Goal: Task Accomplishment & Management: Use online tool/utility

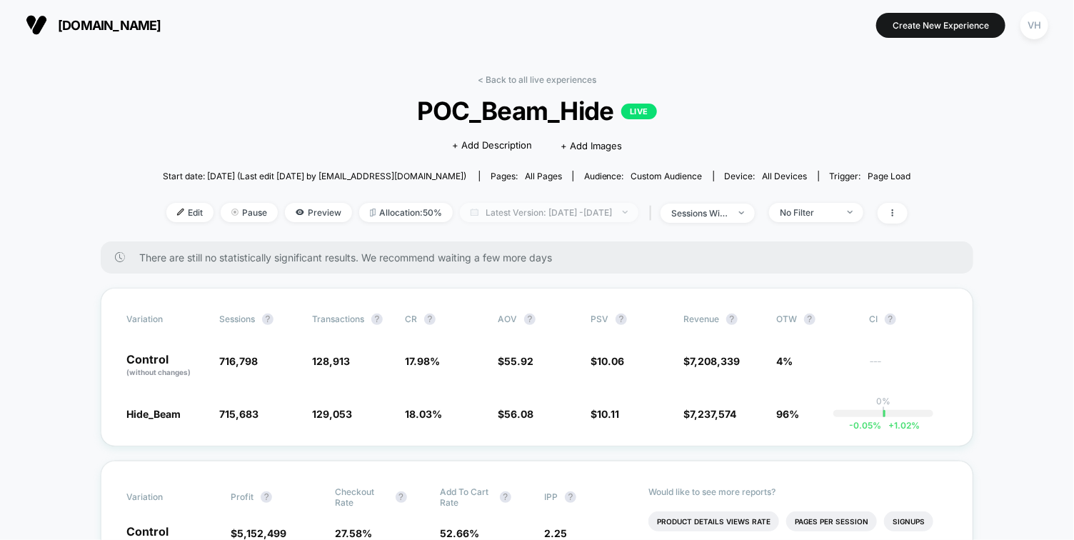
click at [503, 214] on span "Latest Version: [DATE] - [DATE]" at bounding box center [549, 212] width 178 height 19
select select "*"
select select "****"
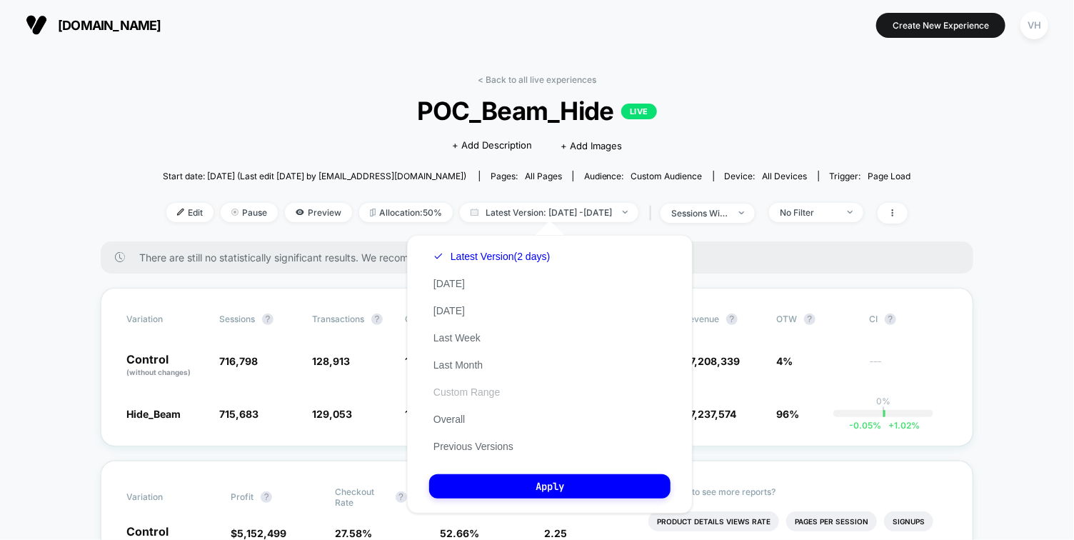
click at [467, 389] on button "Custom Range" at bounding box center [466, 391] width 75 height 13
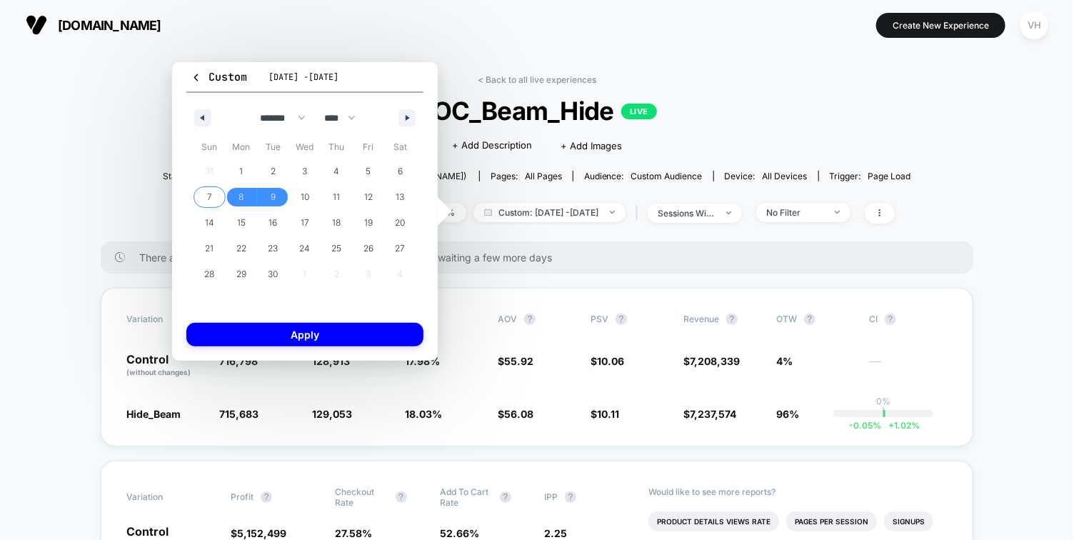
click at [214, 192] on span "7" at bounding box center [209, 197] width 32 height 19
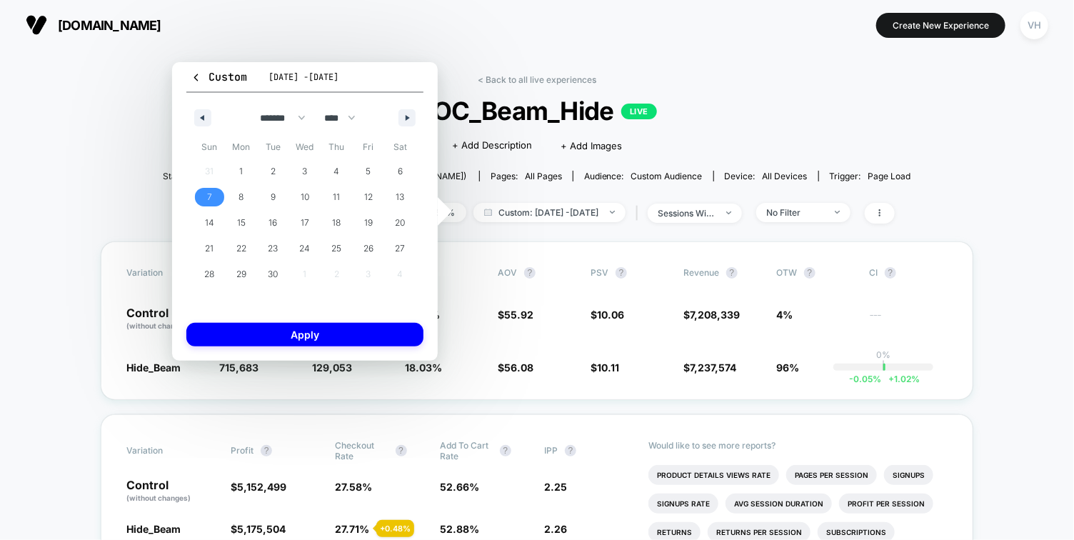
click at [214, 192] on span "7" at bounding box center [209, 197] width 32 height 19
click at [406, 118] on icon "button" at bounding box center [408, 118] width 7 height 6
select select "*"
click at [199, 196] on span "5" at bounding box center [209, 197] width 32 height 19
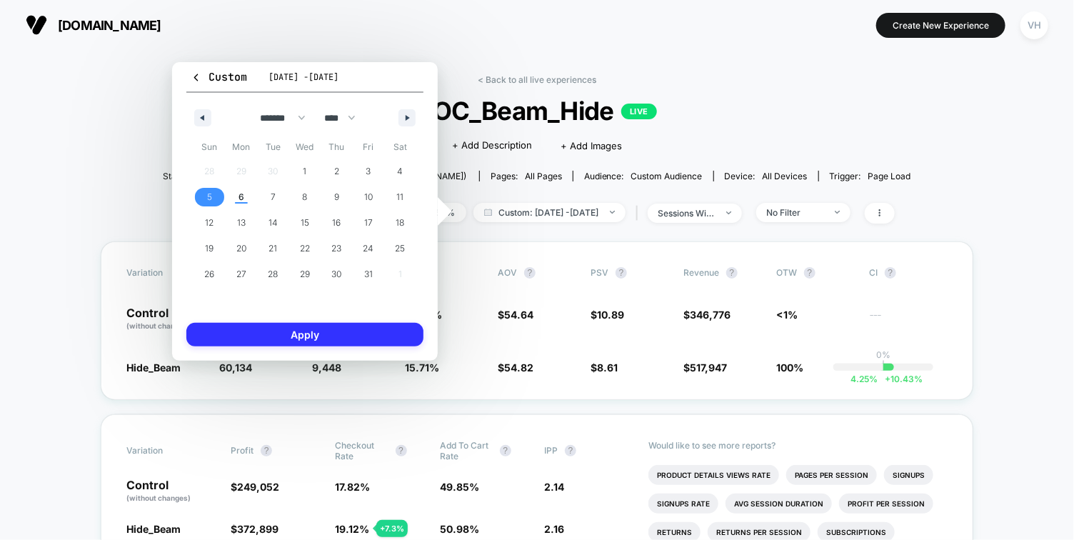
click at [266, 325] on button "Apply" at bounding box center [304, 335] width 237 height 24
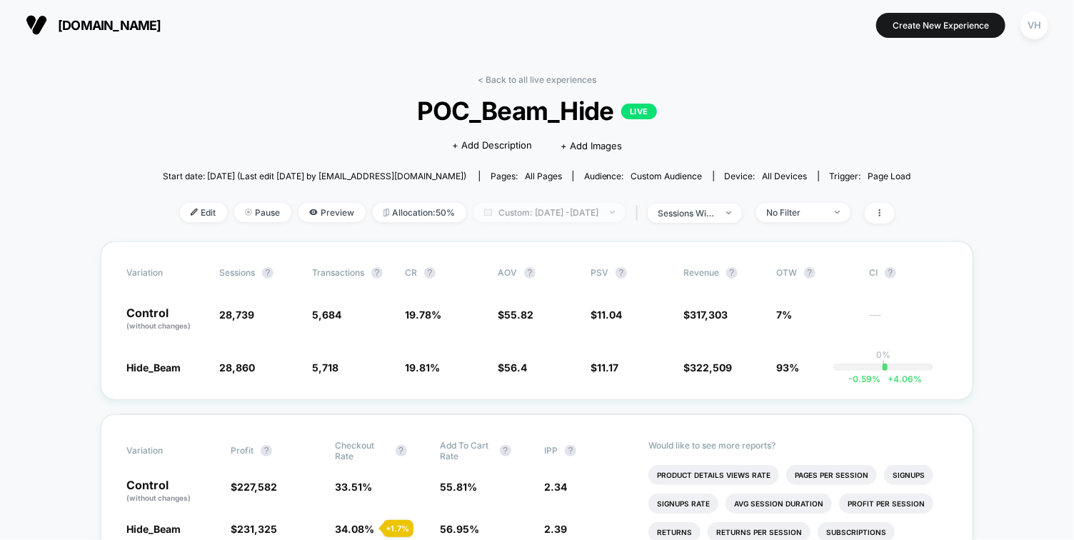
click at [507, 215] on span "Custom: [DATE] - [DATE]" at bounding box center [549, 212] width 152 height 19
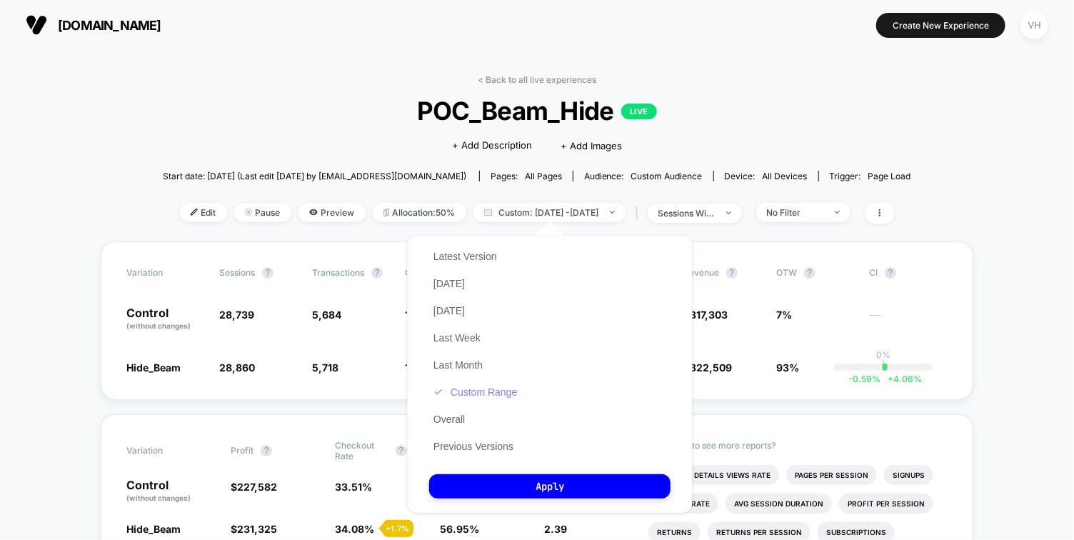
click at [484, 390] on button "Custom Range" at bounding box center [475, 391] width 92 height 13
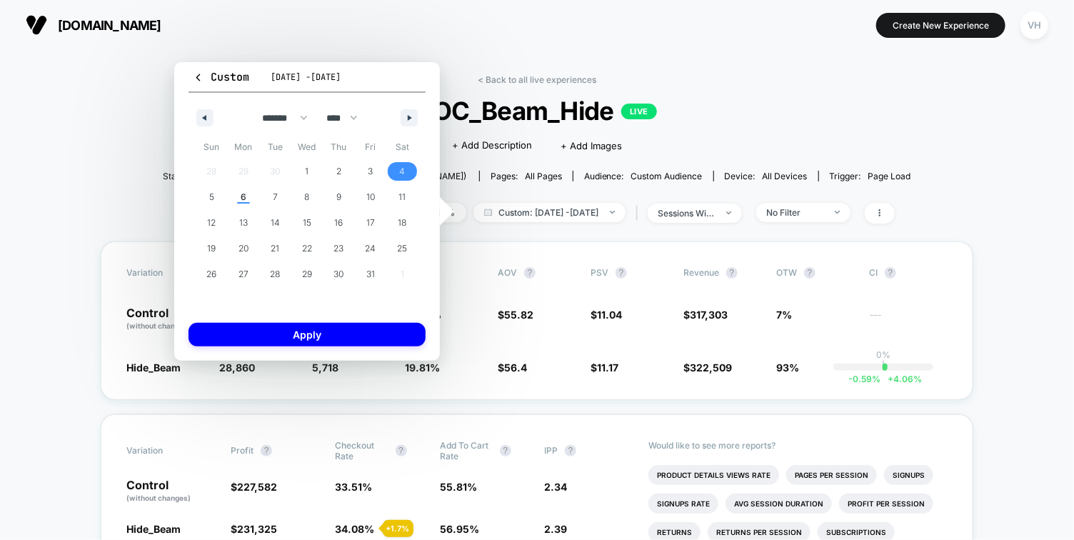
click at [401, 168] on span "4" at bounding box center [403, 171] width 6 height 26
click at [348, 331] on button "Apply" at bounding box center [306, 335] width 237 height 24
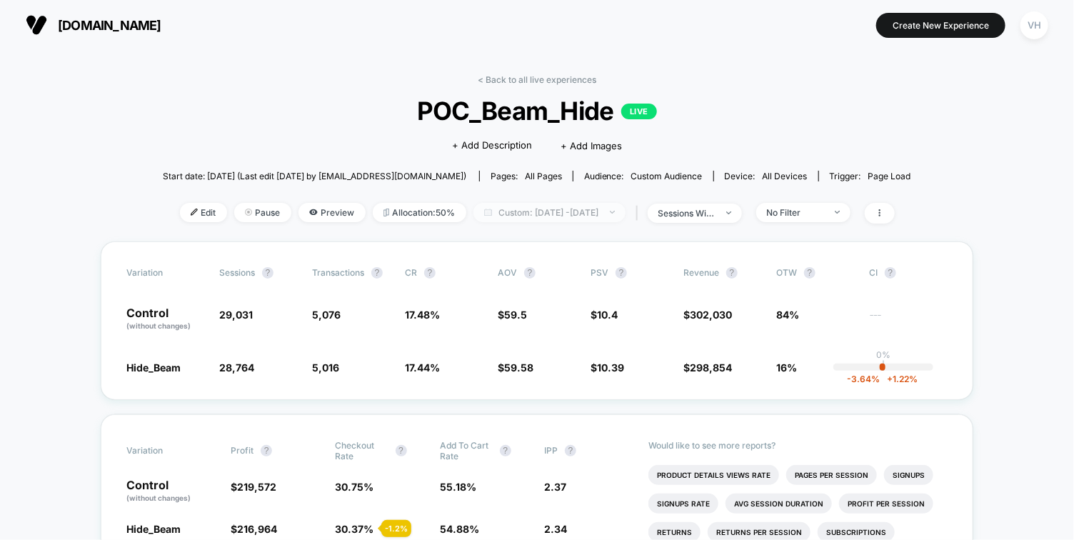
click at [595, 208] on span "Custom: [DATE] - [DATE]" at bounding box center [549, 212] width 152 height 19
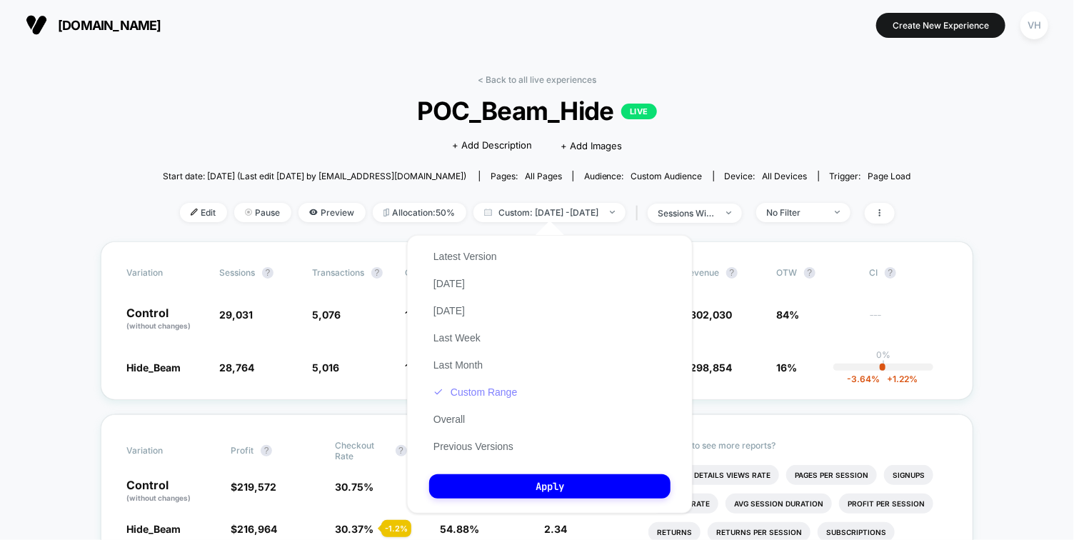
click at [459, 395] on button "Custom Range" at bounding box center [475, 391] width 92 height 13
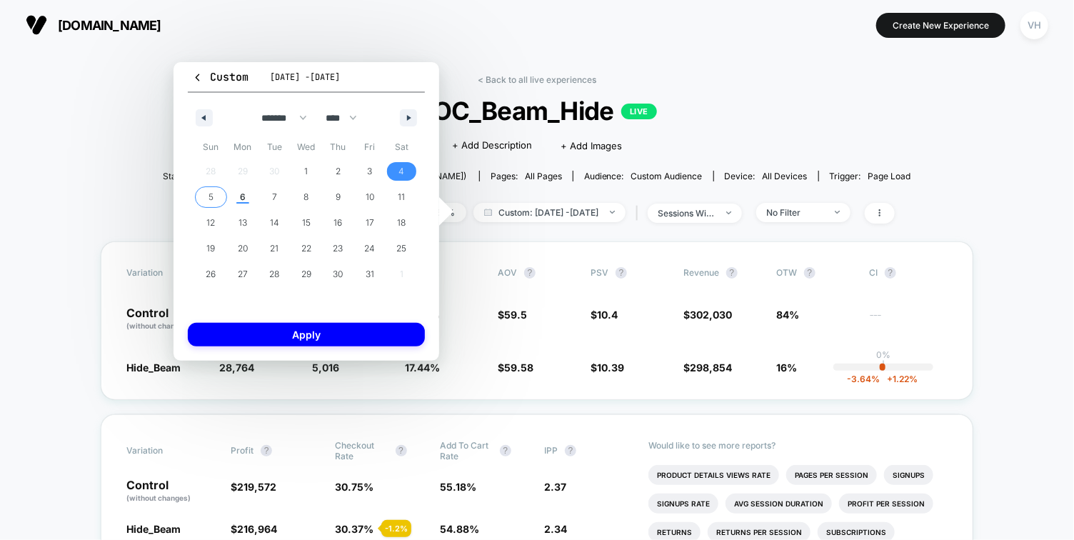
click at [201, 191] on span "5" at bounding box center [211, 197] width 32 height 19
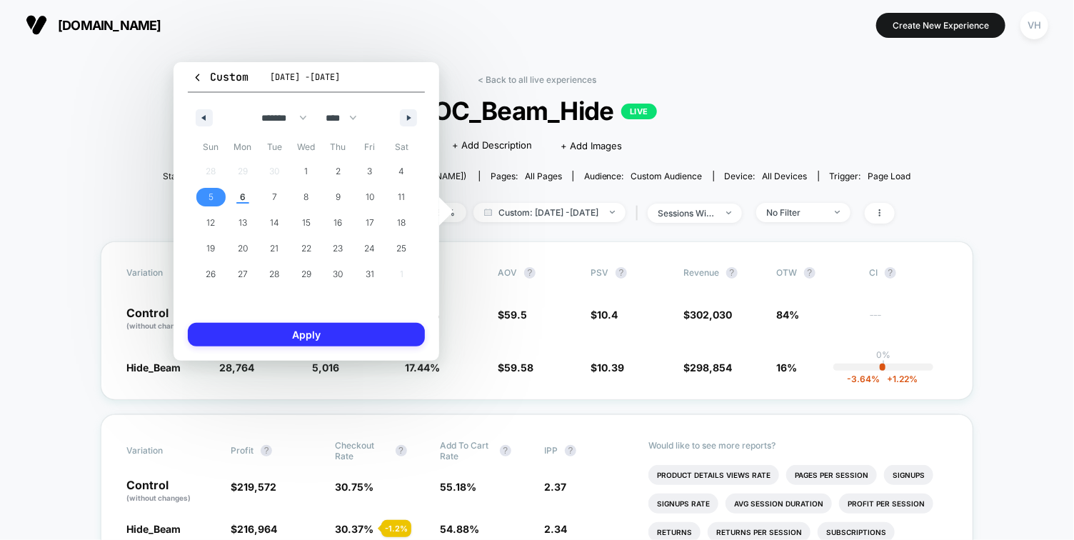
click at [258, 333] on button "Apply" at bounding box center [306, 335] width 237 height 24
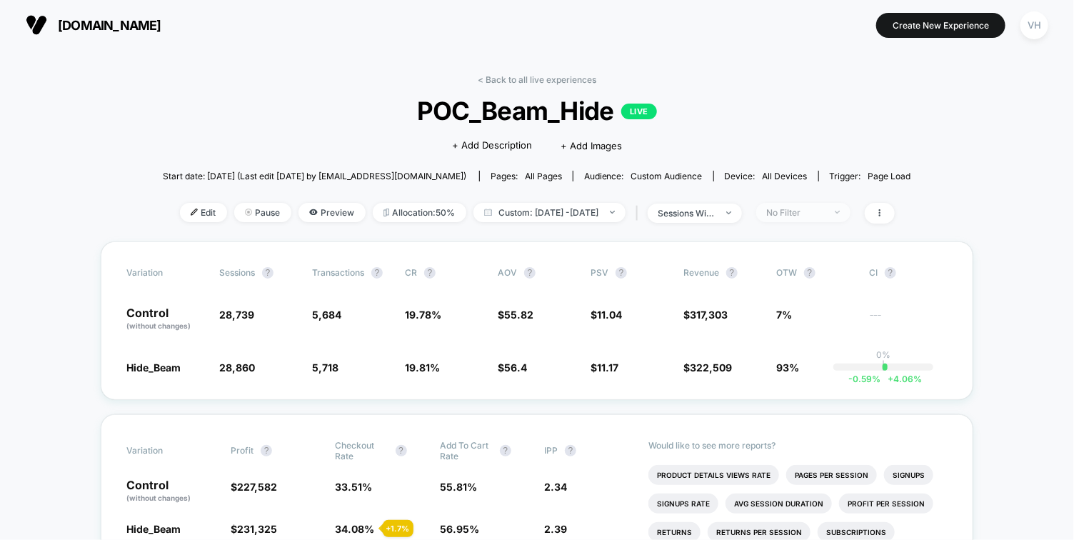
click at [824, 211] on div "No Filter" at bounding box center [795, 212] width 57 height 11
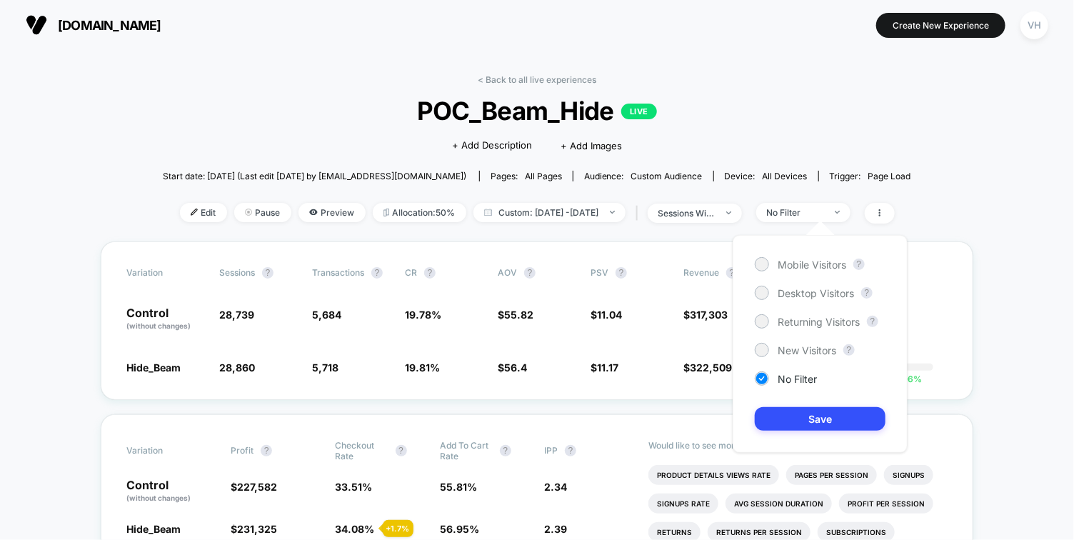
click at [787, 272] on div "Mobile Visitors ? Desktop Visitors ? Returning Visitors ? New Visitors ? No Fil…" at bounding box center [819, 344] width 175 height 218
click at [782, 266] on span "Mobile Visitors" at bounding box center [811, 264] width 69 height 12
click at [779, 420] on button "Save" at bounding box center [819, 419] width 131 height 24
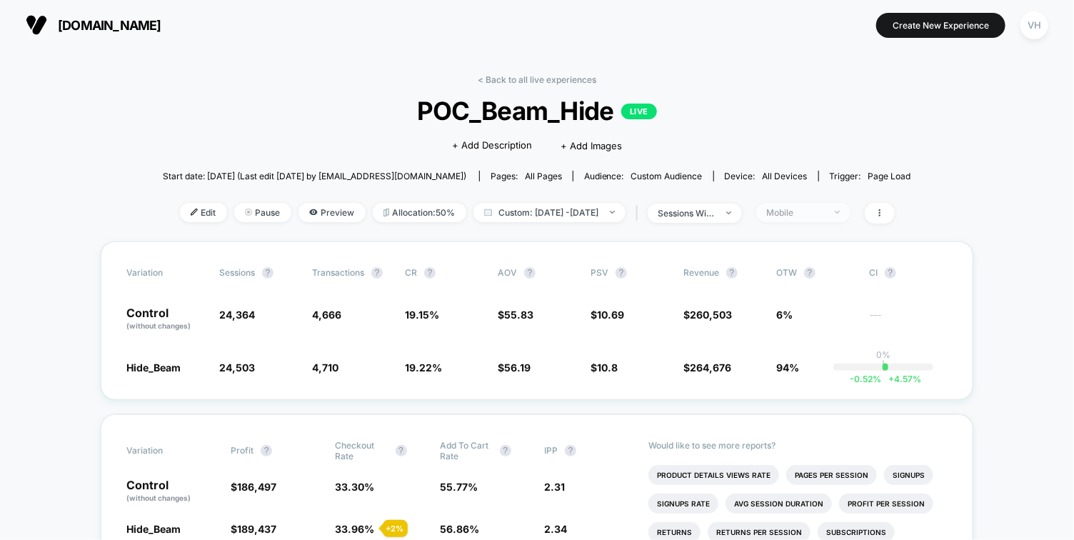
click at [824, 207] on div "Mobile" at bounding box center [795, 212] width 57 height 11
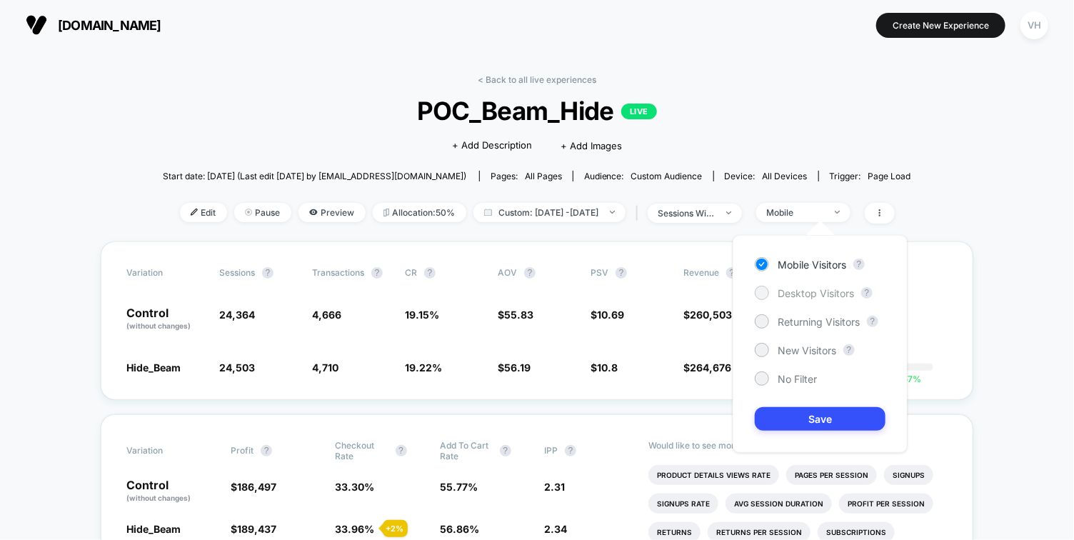
click at [809, 288] on span "Desktop Visitors" at bounding box center [815, 293] width 76 height 12
click at [785, 413] on button "Save" at bounding box center [819, 419] width 131 height 24
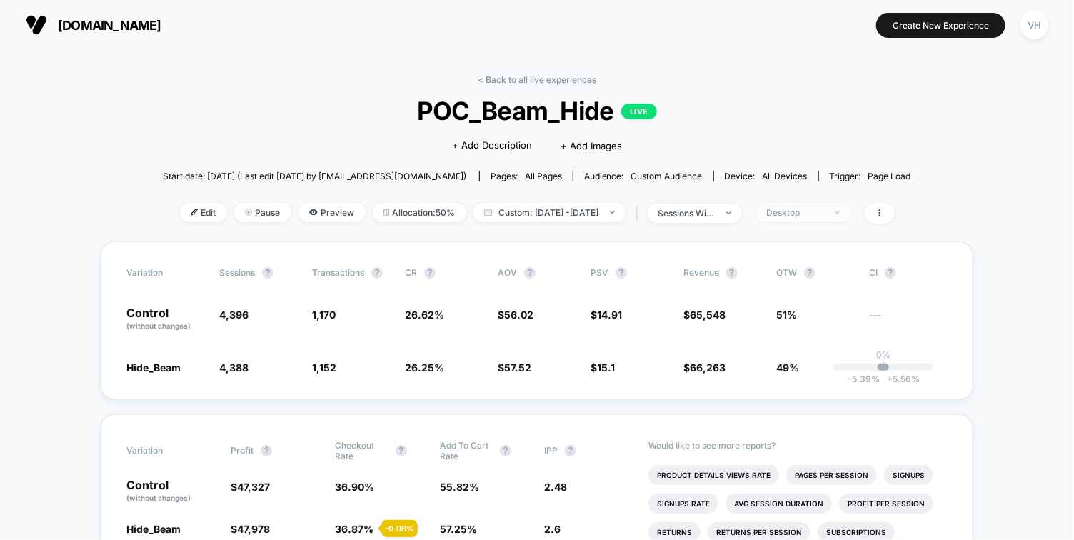
click at [838, 204] on span "Desktop" at bounding box center [803, 212] width 94 height 19
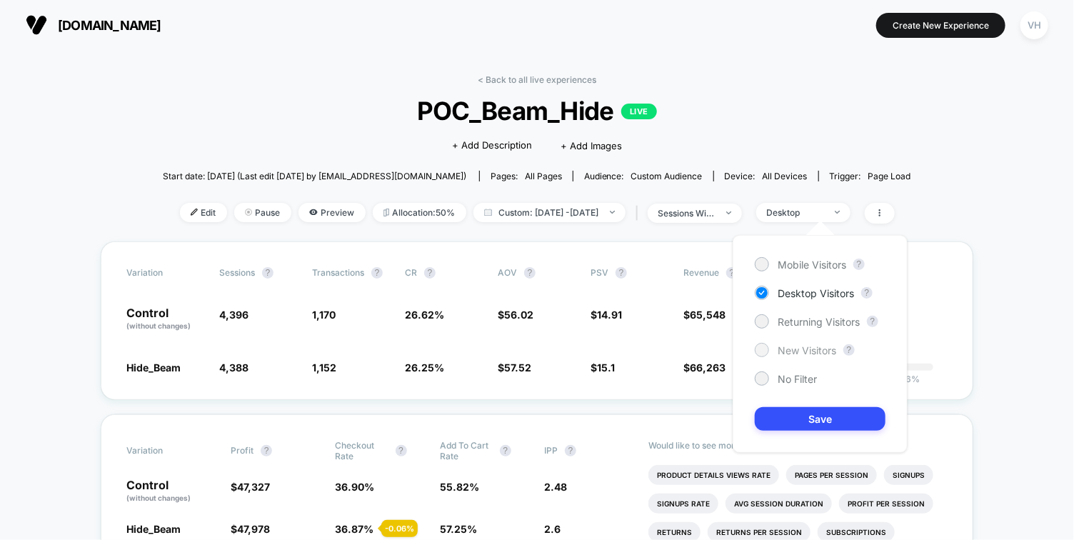
click at [782, 350] on span "New Visitors" at bounding box center [806, 350] width 59 height 12
click at [778, 424] on button "Save" at bounding box center [819, 419] width 131 height 24
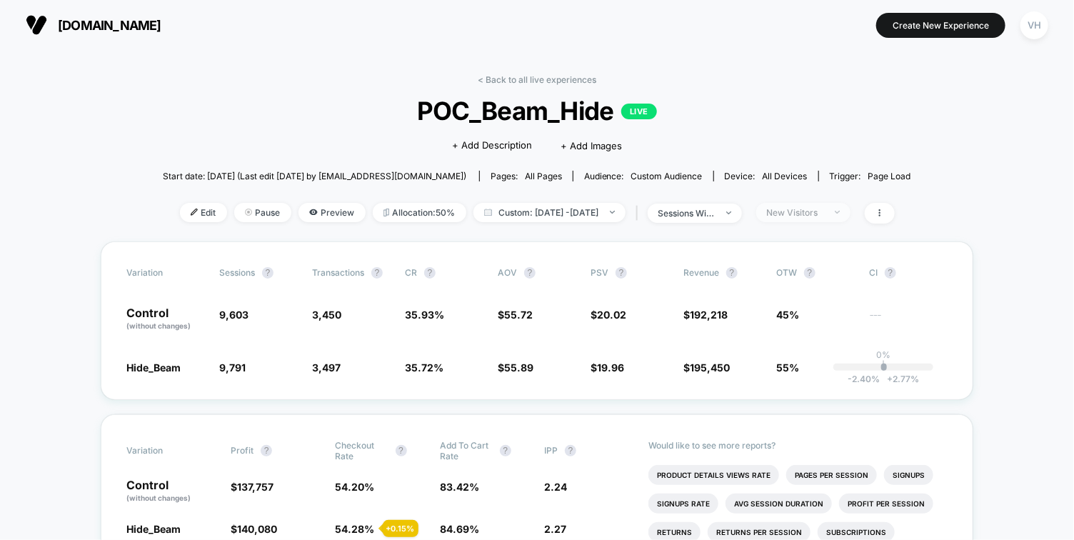
click at [844, 208] on span "New Visitors" at bounding box center [803, 212] width 94 height 19
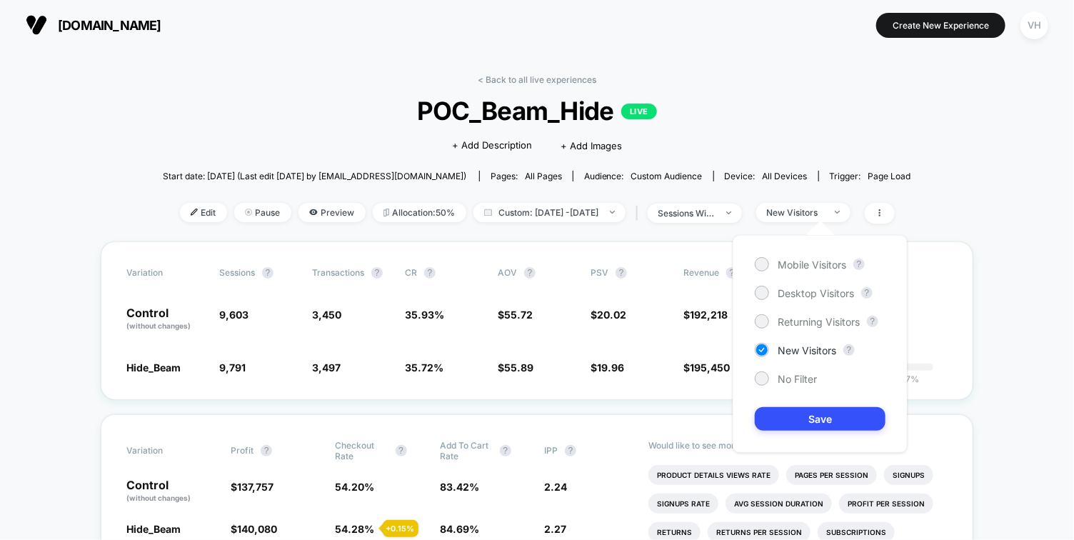
click at [800, 329] on div "Mobile Visitors ? Desktop Visitors ? Returning Visitors ? New Visitors ? No Fil…" at bounding box center [819, 344] width 175 height 218
click at [797, 323] on span "Returning Visitors" at bounding box center [818, 322] width 82 height 12
click at [795, 423] on button "Save" at bounding box center [819, 419] width 131 height 24
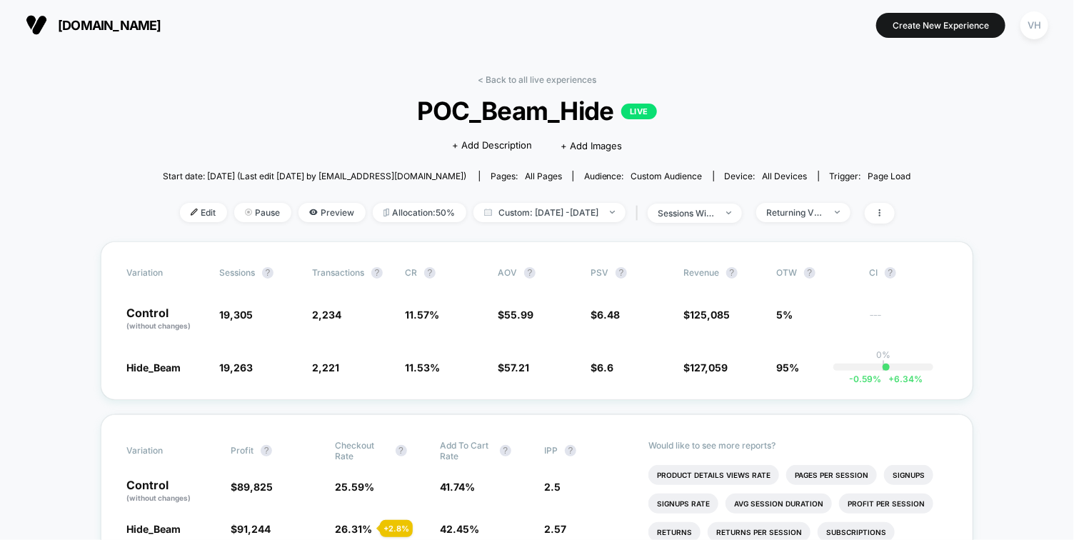
click at [253, 132] on div "< Back to all live experiences POC_Beam_Hide LIVE Click to edit experience deta…" at bounding box center [537, 157] width 748 height 167
